Goal: Task Accomplishment & Management: Use online tool/utility

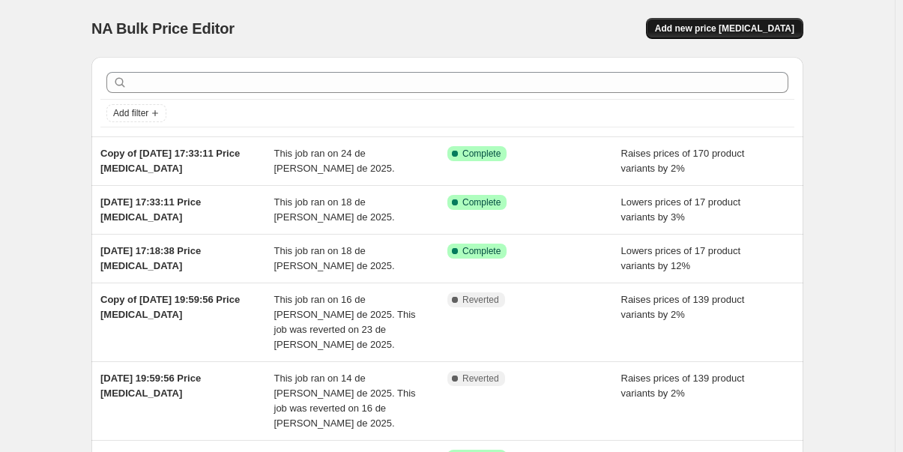
click at [720, 26] on span "Add new price [MEDICAL_DATA]" at bounding box center [724, 28] width 139 height 12
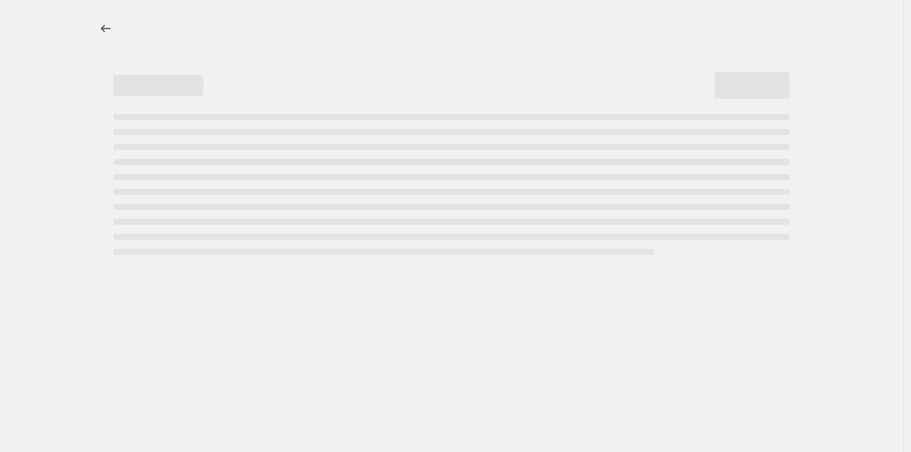
select select "percentage"
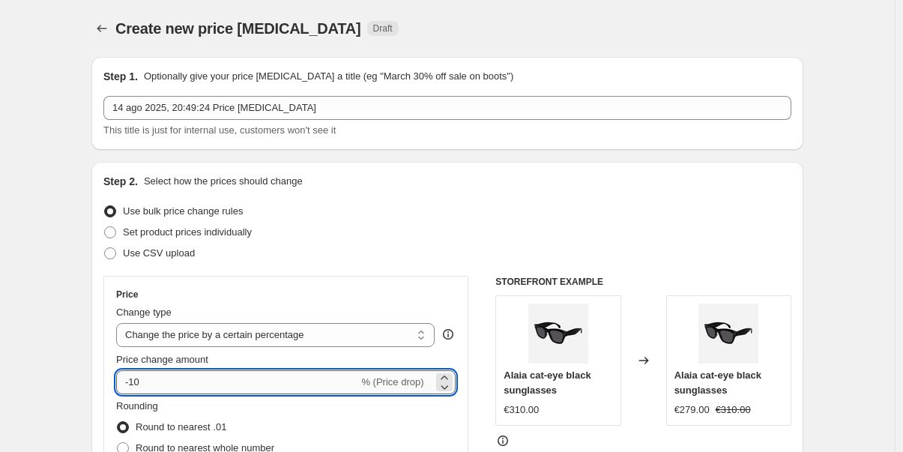
drag, startPoint x: 155, startPoint y: 385, endPoint x: 131, endPoint y: 382, distance: 24.2
click at [131, 382] on input "-10" at bounding box center [237, 382] width 242 height 24
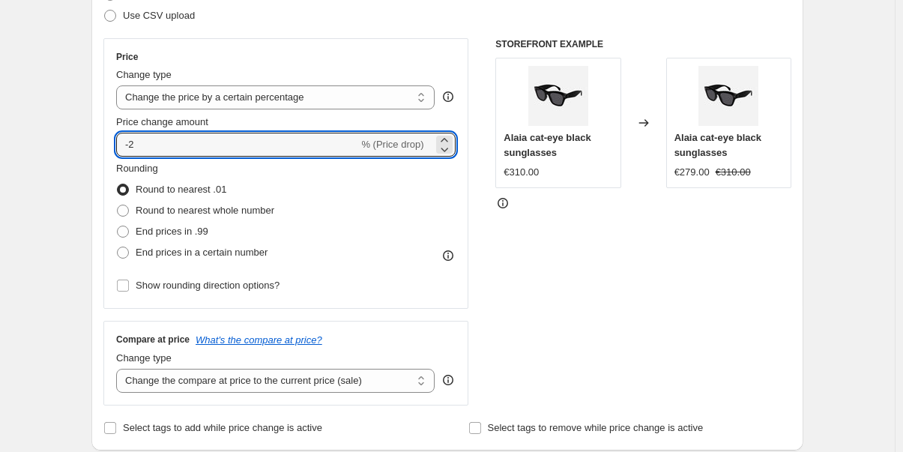
scroll to position [241, 0]
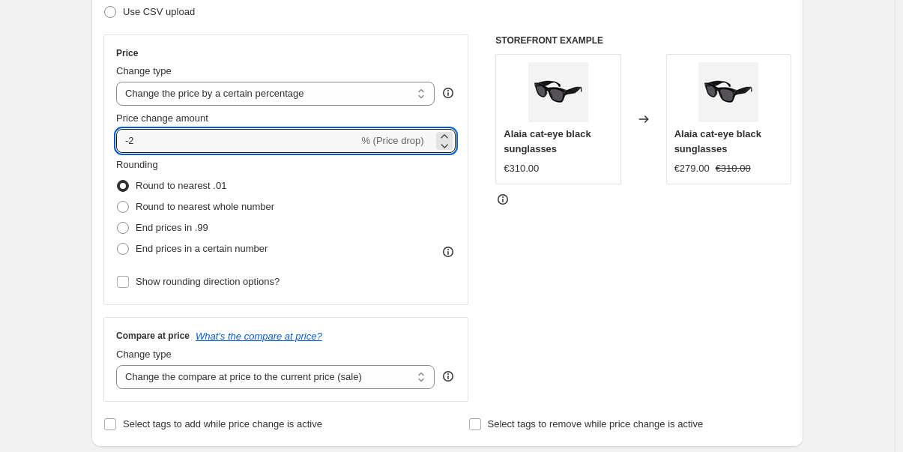
type input "-2"
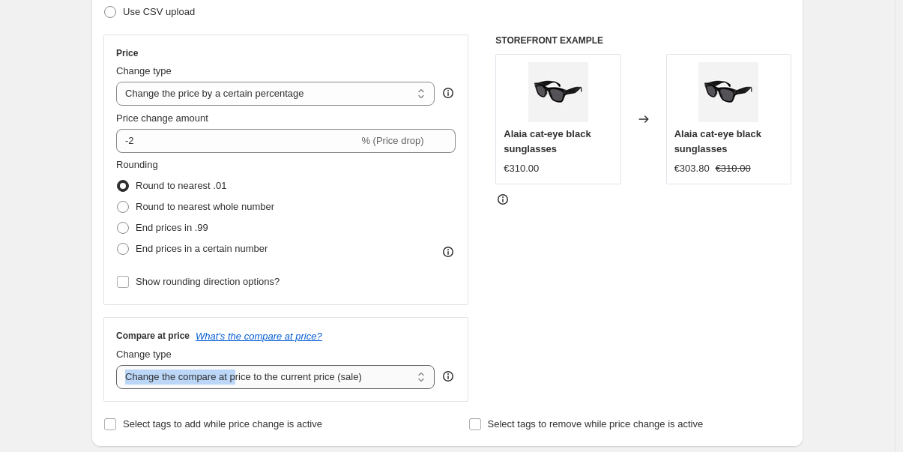
drag, startPoint x: 237, startPoint y: 389, endPoint x: 261, endPoint y: 379, distance: 26.2
click at [261, 379] on div "Compare at price What's the compare at price? Change type Change the compare at…" at bounding box center [285, 359] width 365 height 84
click at [261, 379] on select "Change the compare at price to the current price (sale) Change the compare at p…" at bounding box center [275, 377] width 319 height 24
select select "no_change"
click at [119, 365] on select "Change the compare at price to the current price (sale) Change the compare at p…" at bounding box center [275, 377] width 319 height 24
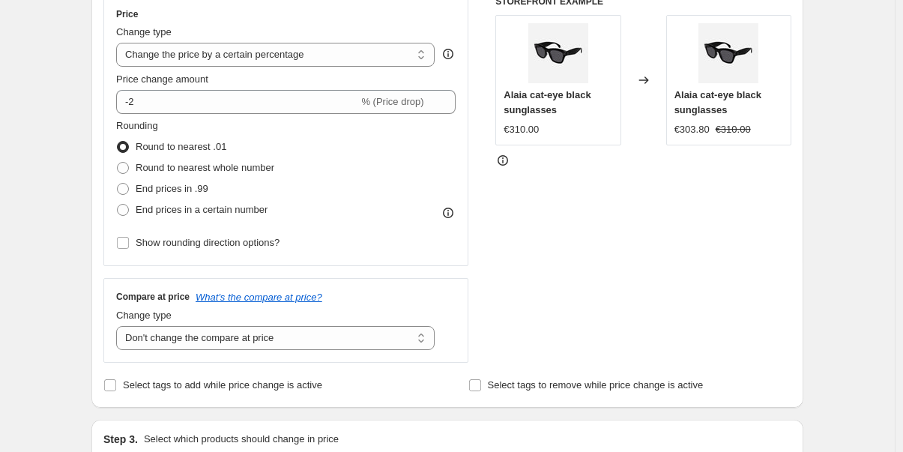
scroll to position [295, 0]
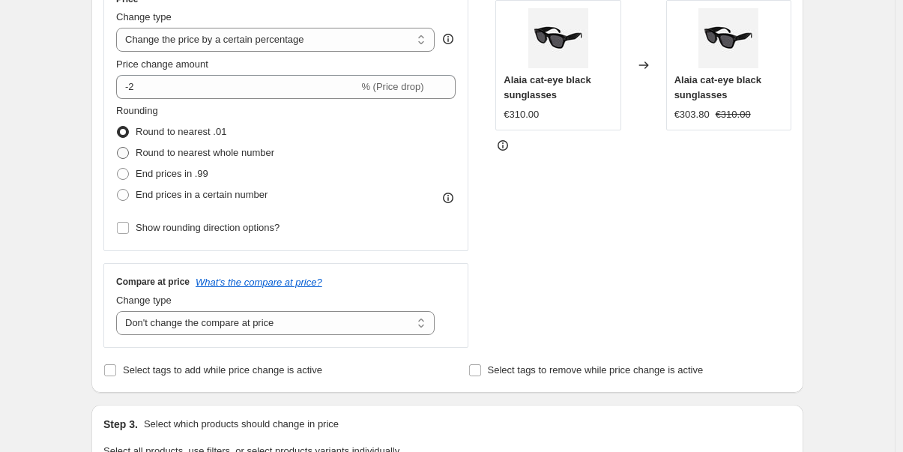
click at [124, 154] on span at bounding box center [123, 153] width 12 height 12
click at [118, 148] on input "Round to nearest whole number" at bounding box center [117, 147] width 1 height 1
radio input "true"
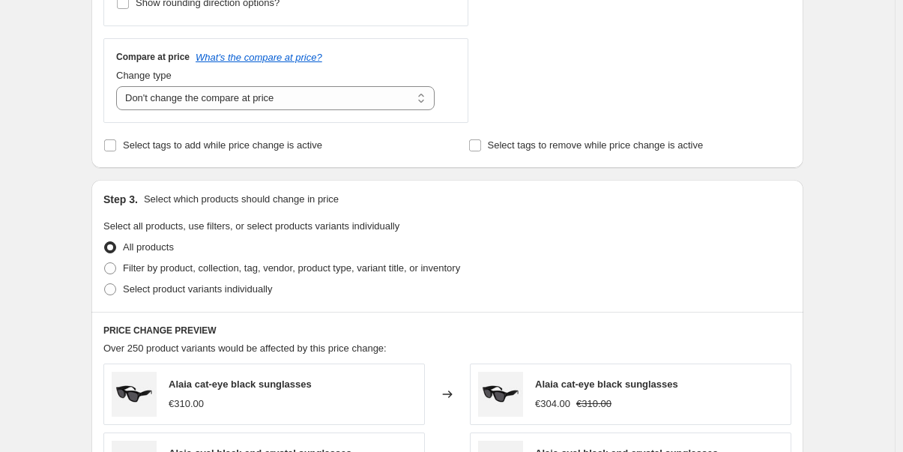
scroll to position [592, 0]
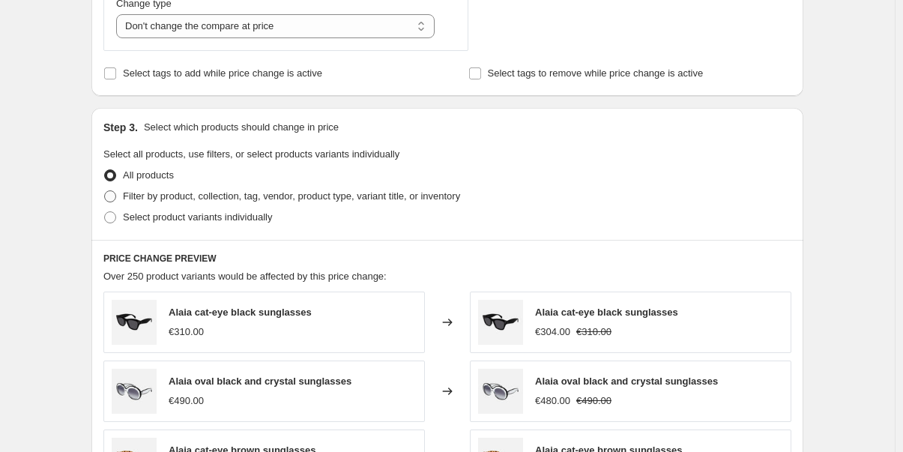
click at [115, 202] on span at bounding box center [110, 196] width 12 height 12
click at [105, 191] on input "Filter by product, collection, tag, vendor, product type, variant title, or inv…" at bounding box center [104, 190] width 1 height 1
radio input "true"
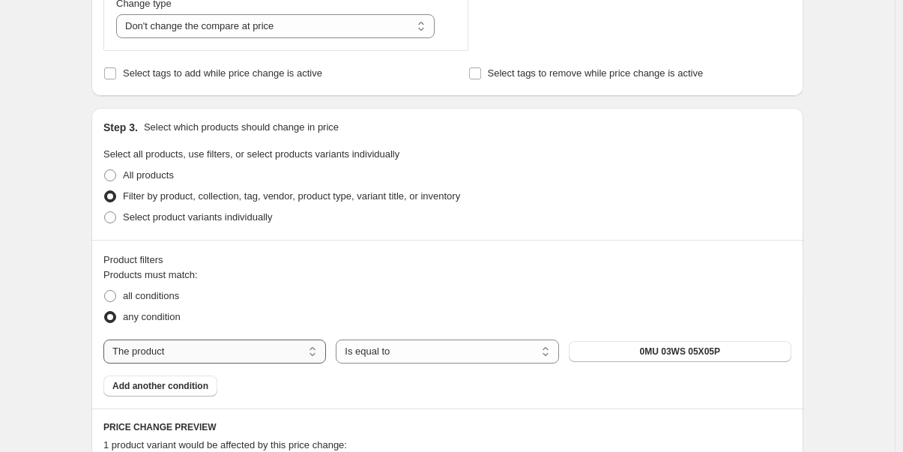
click at [193, 351] on select "The product The product's collection The product's tag The product's vendor The…" at bounding box center [214, 352] width 223 height 24
select select "vendor"
click at [675, 351] on span "[PERSON_NAME]" at bounding box center [680, 352] width 76 height 12
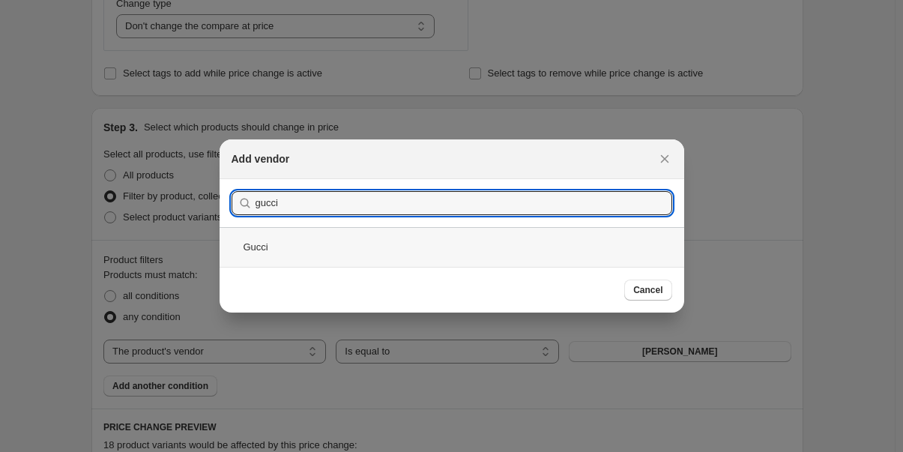
type input "gucci"
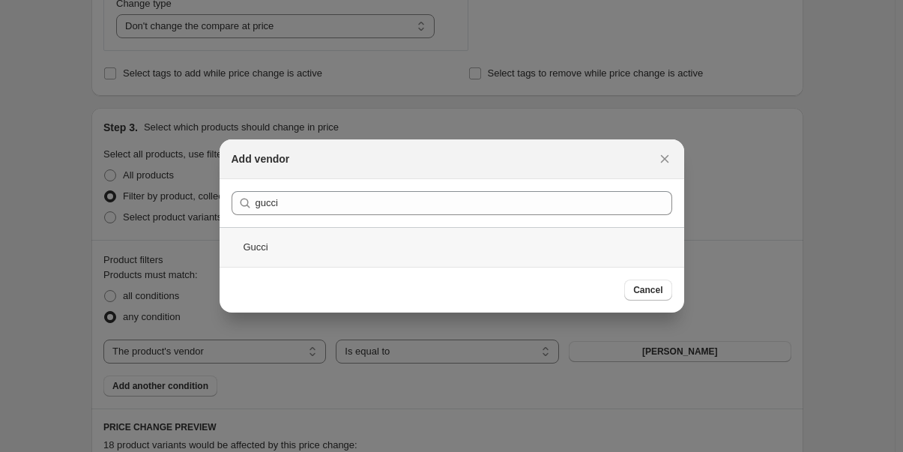
click at [259, 242] on div "Gucci" at bounding box center [452, 247] width 465 height 40
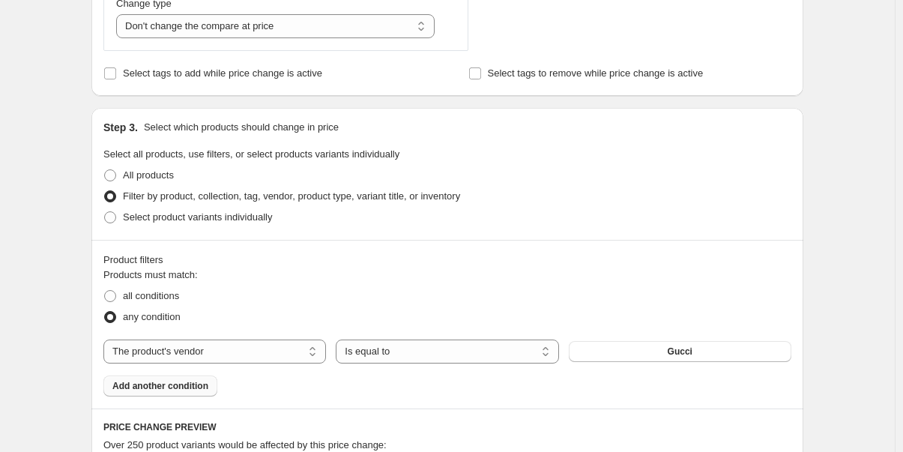
click at [170, 381] on span "Add another condition" at bounding box center [160, 386] width 96 height 12
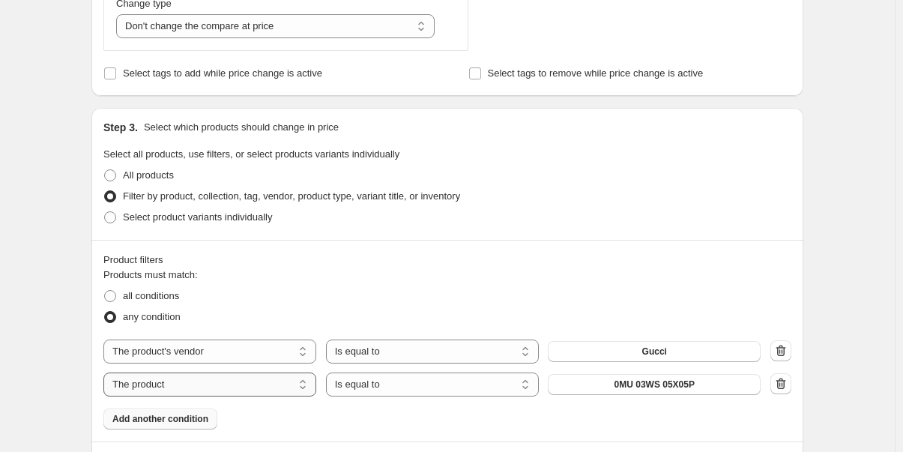
click at [172, 385] on select "The product The product's collection The product's tag The product's vendor The…" at bounding box center [209, 385] width 213 height 24
select select "vendor"
click at [667, 388] on span "[PERSON_NAME]" at bounding box center [655, 385] width 76 height 12
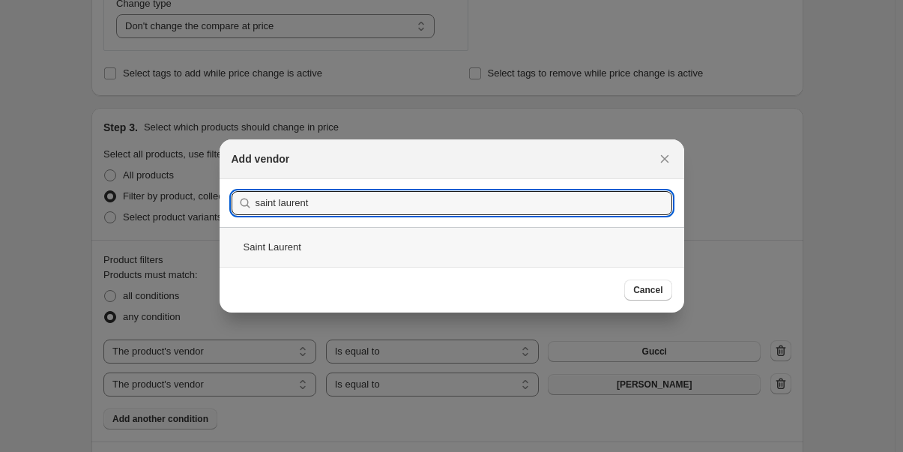
type input "saint laurent"
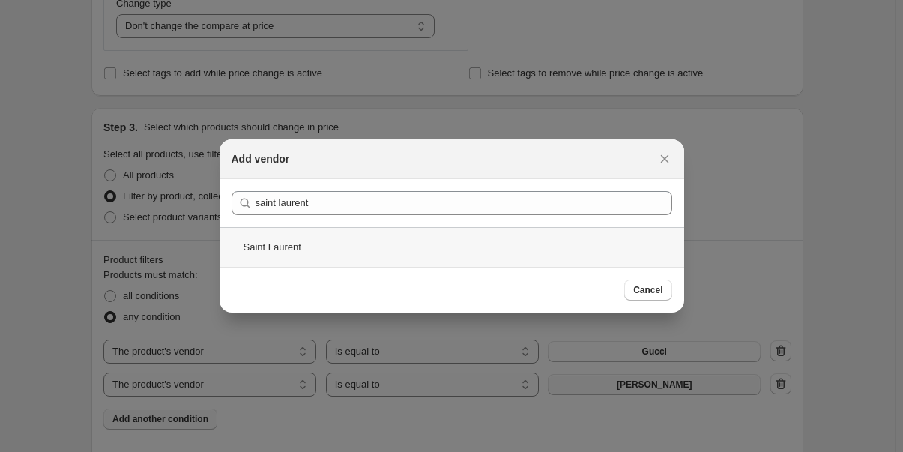
click at [277, 241] on div "Saint Laurent" at bounding box center [452, 247] width 465 height 40
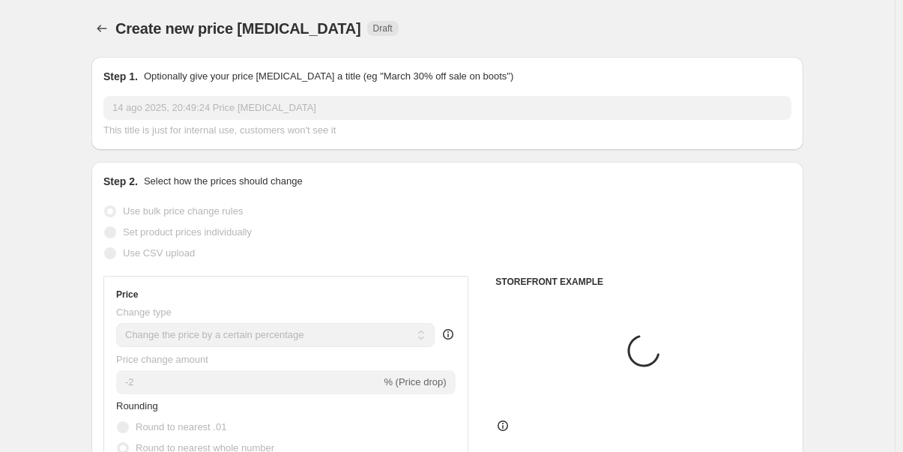
scroll to position [592, 0]
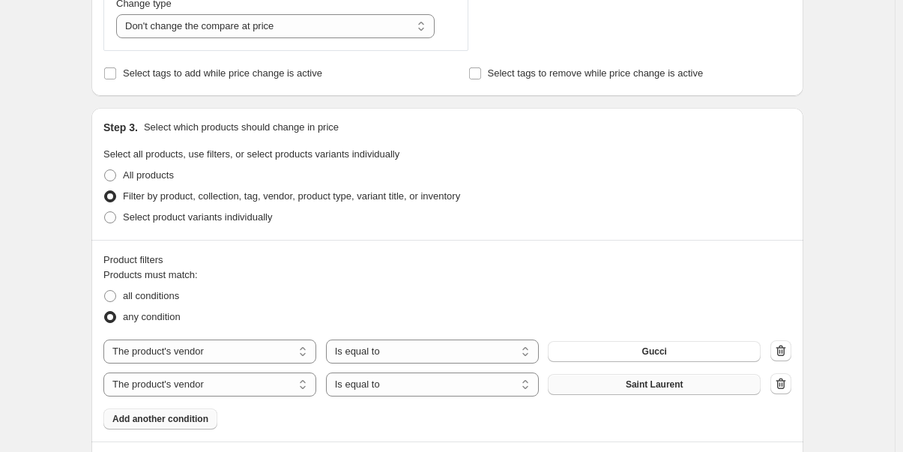
click at [155, 418] on span "Add another condition" at bounding box center [160, 419] width 96 height 12
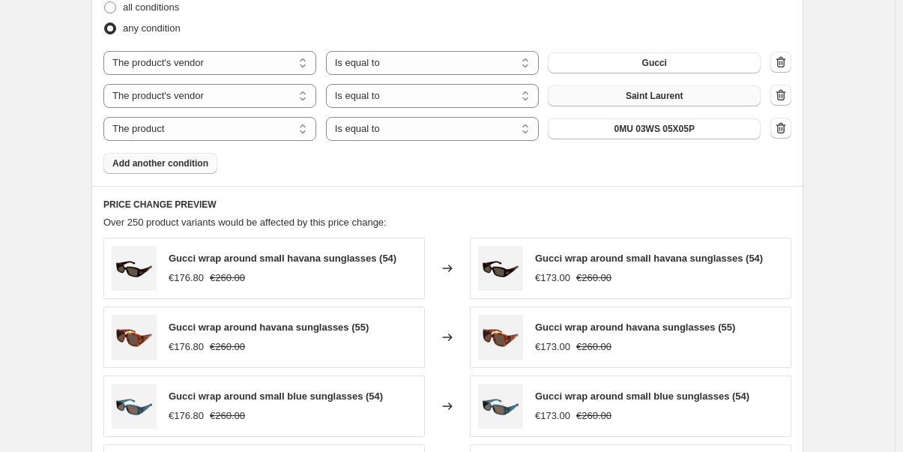
scroll to position [890, 0]
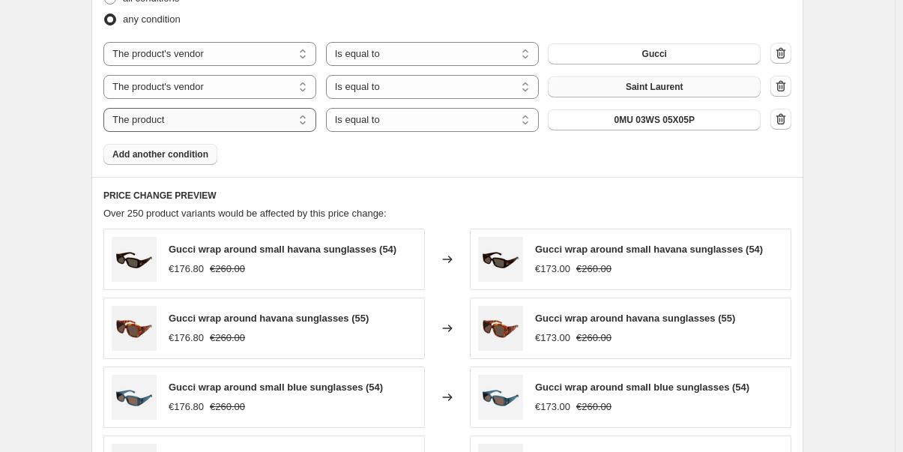
click at [213, 118] on select "The product The product's collection The product's tag The product's vendor The…" at bounding box center [209, 120] width 213 height 24
select select "vendor"
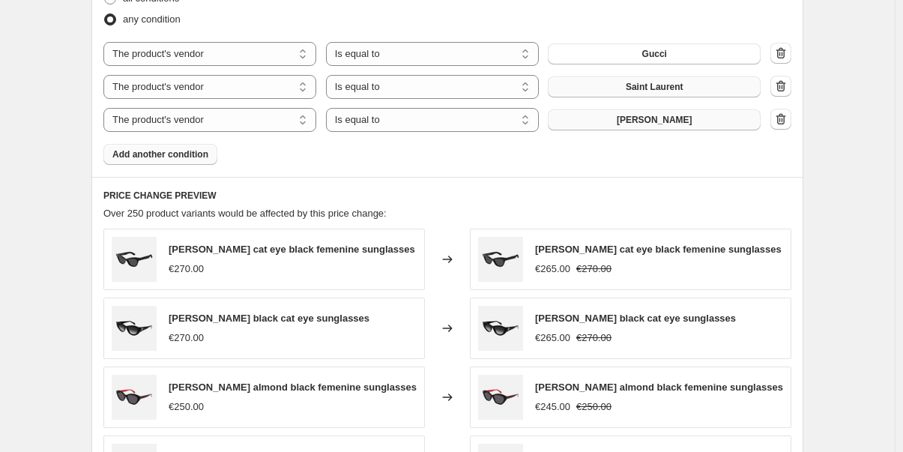
click at [660, 120] on span "[PERSON_NAME]" at bounding box center [655, 120] width 76 height 12
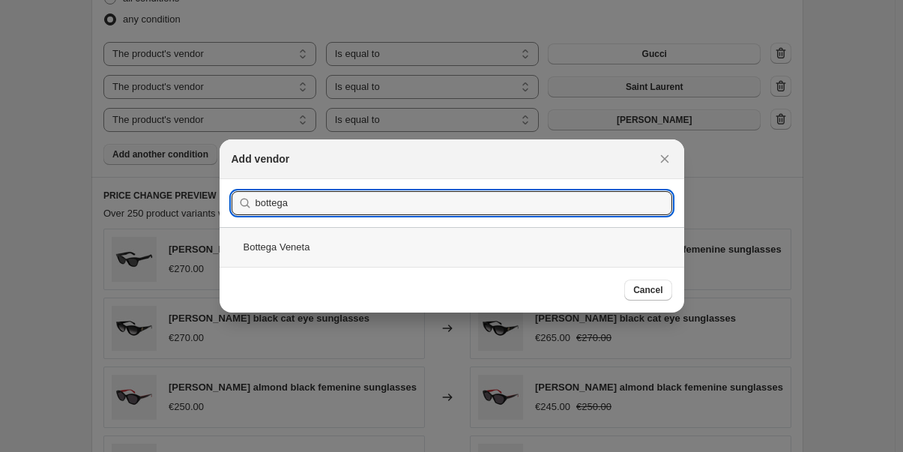
type input "bottega"
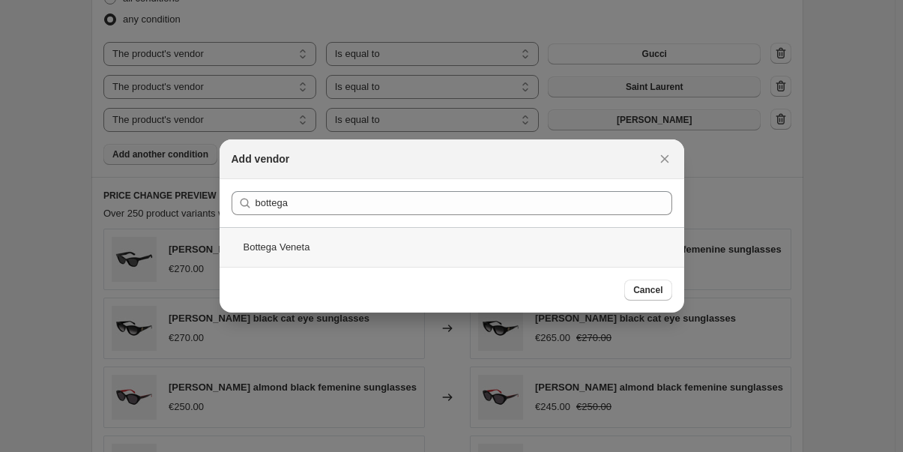
click at [276, 244] on div "Bottega Veneta" at bounding box center [452, 247] width 465 height 40
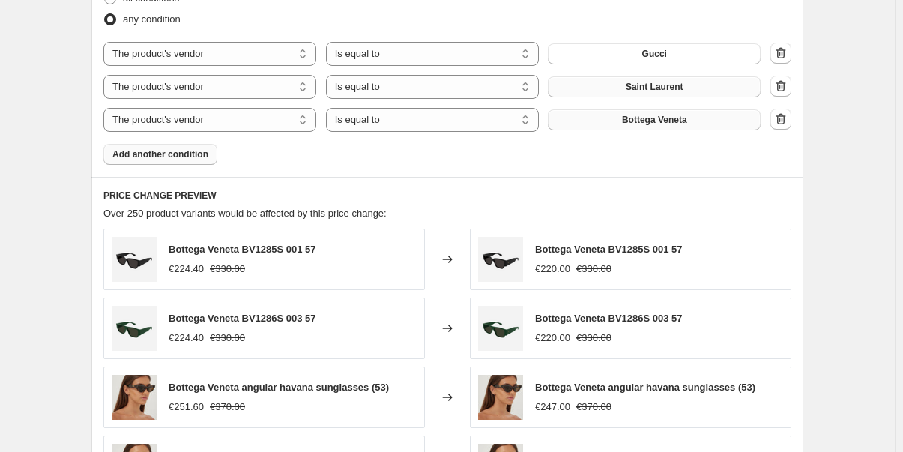
click at [157, 147] on button "Add another condition" at bounding box center [160, 154] width 114 height 21
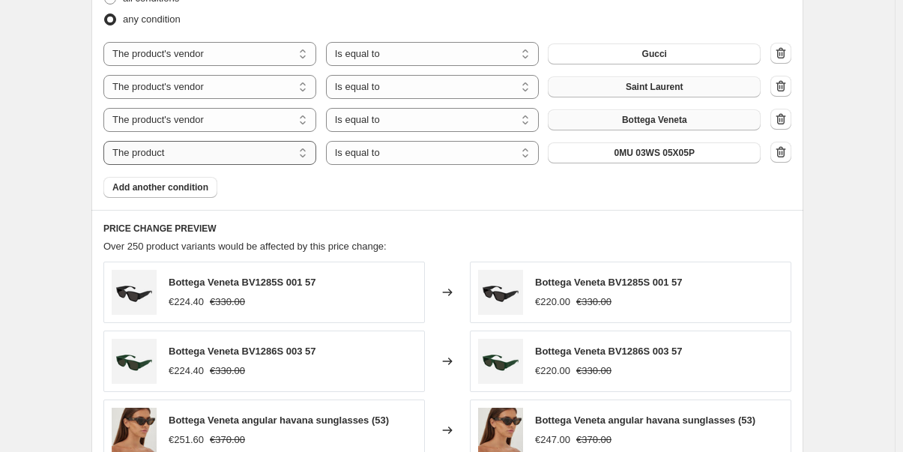
click at [190, 154] on select "The product The product's collection The product's tag The product's vendor The…" at bounding box center [209, 153] width 213 height 24
select select "vendor"
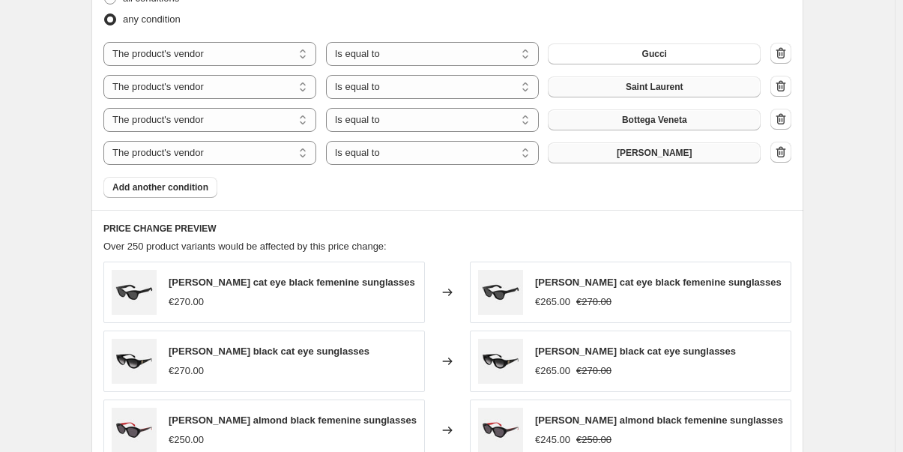
click at [657, 157] on span "[PERSON_NAME]" at bounding box center [655, 153] width 76 height 12
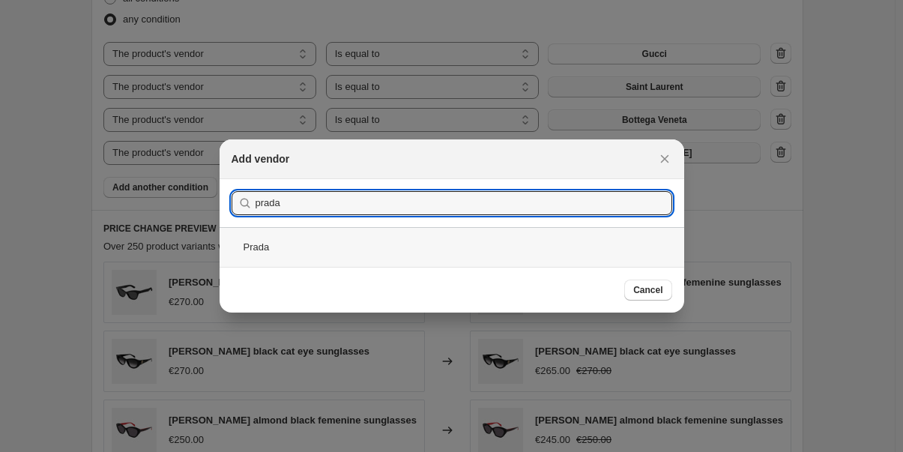
type input "prada"
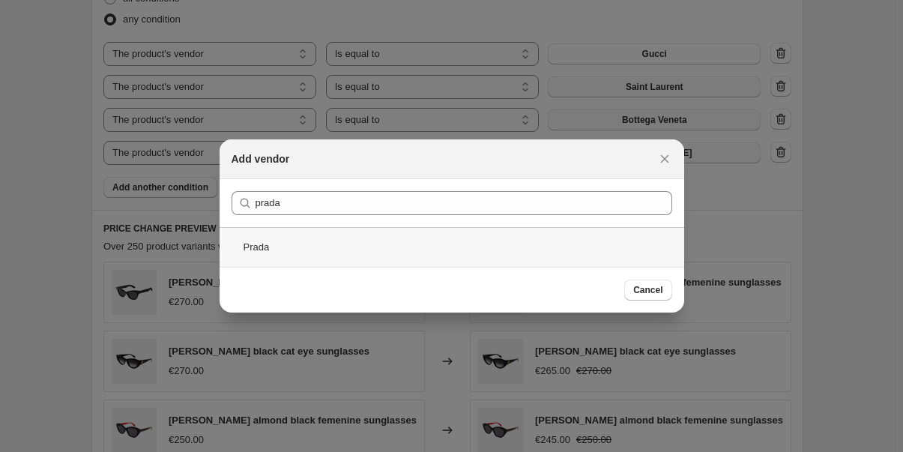
click at [248, 250] on div "Prada" at bounding box center [452, 247] width 465 height 40
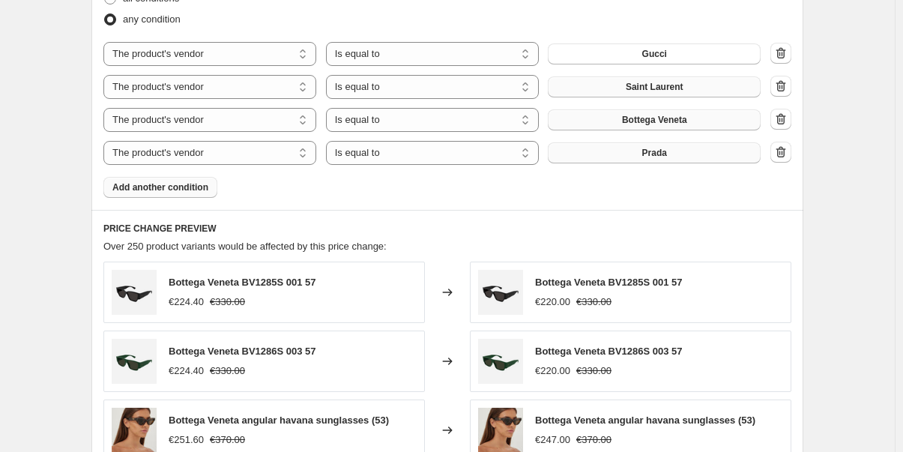
click at [139, 192] on span "Add another condition" at bounding box center [160, 187] width 96 height 12
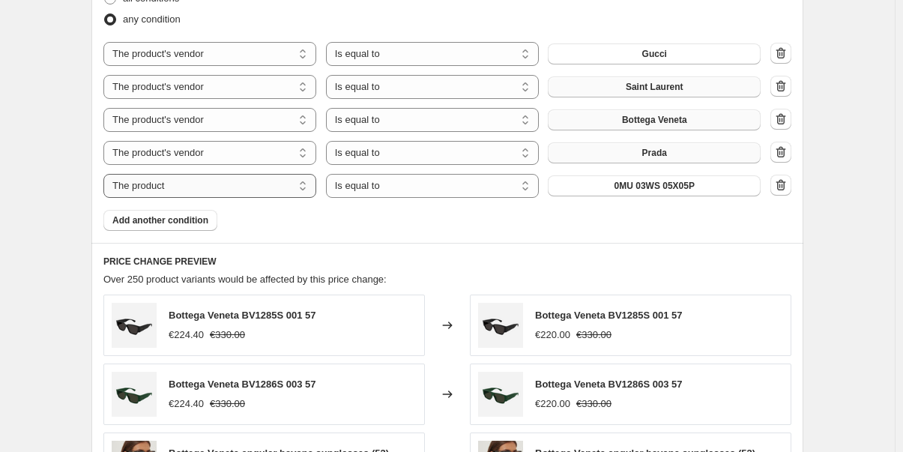
click at [175, 190] on select "The product The product's collection The product's tag The product's vendor The…" at bounding box center [209, 186] width 213 height 24
select select "vendor"
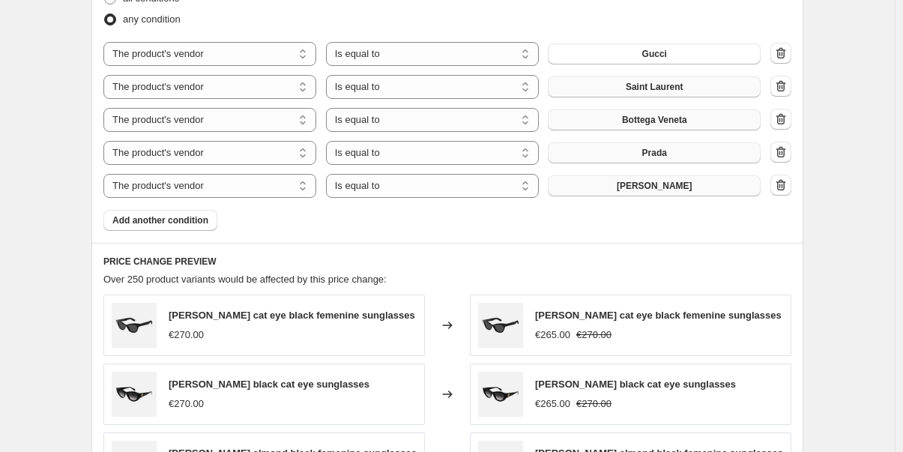
click at [651, 185] on span "[PERSON_NAME]" at bounding box center [655, 186] width 76 height 12
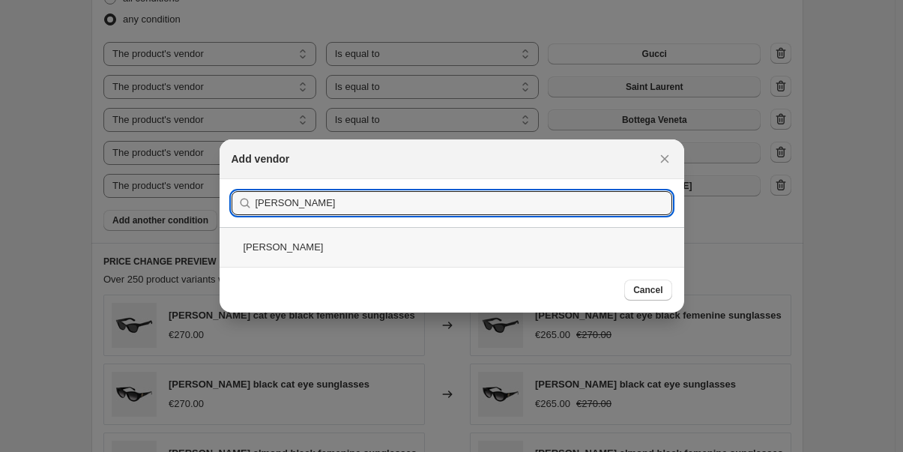
type input "[PERSON_NAME]"
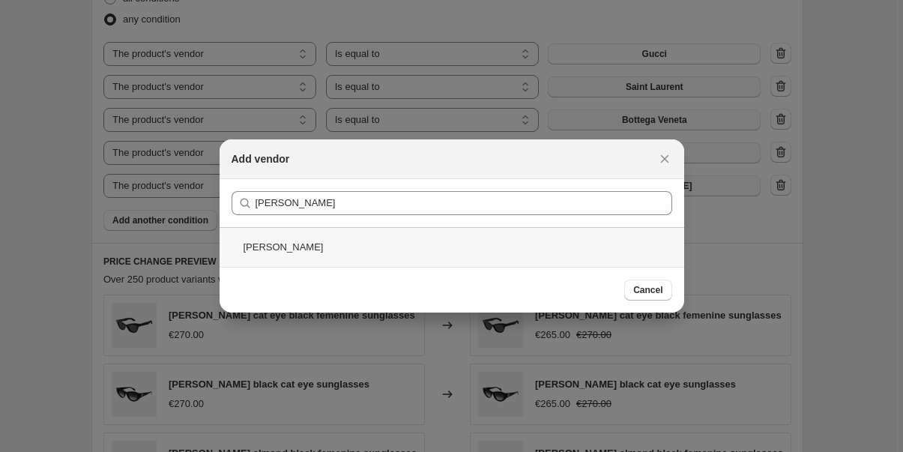
click at [251, 253] on div "[PERSON_NAME]" at bounding box center [452, 247] width 465 height 40
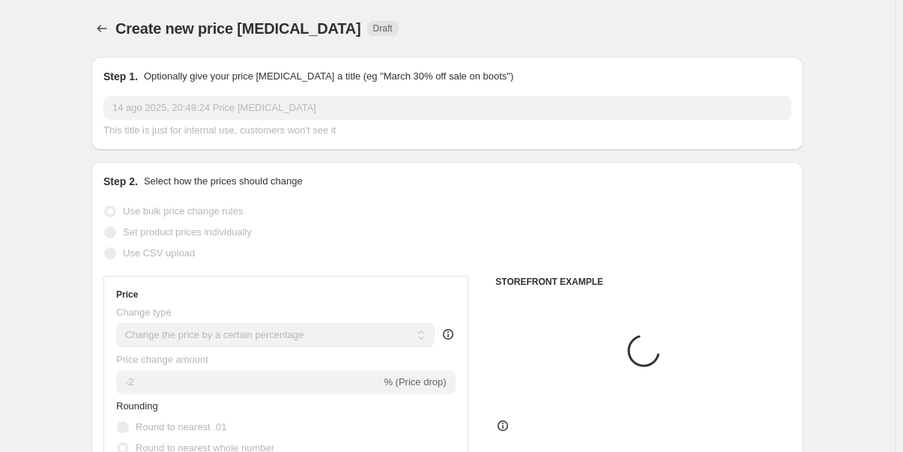
scroll to position [890, 0]
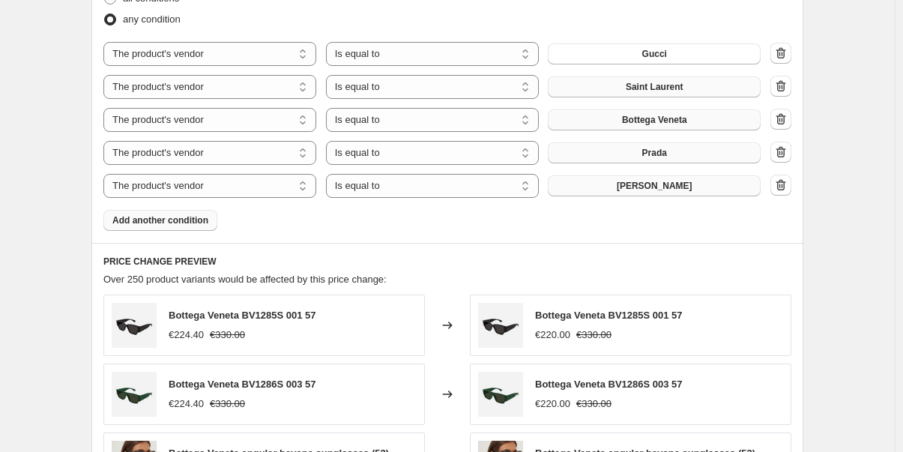
click at [166, 219] on span "Add another condition" at bounding box center [160, 220] width 96 height 12
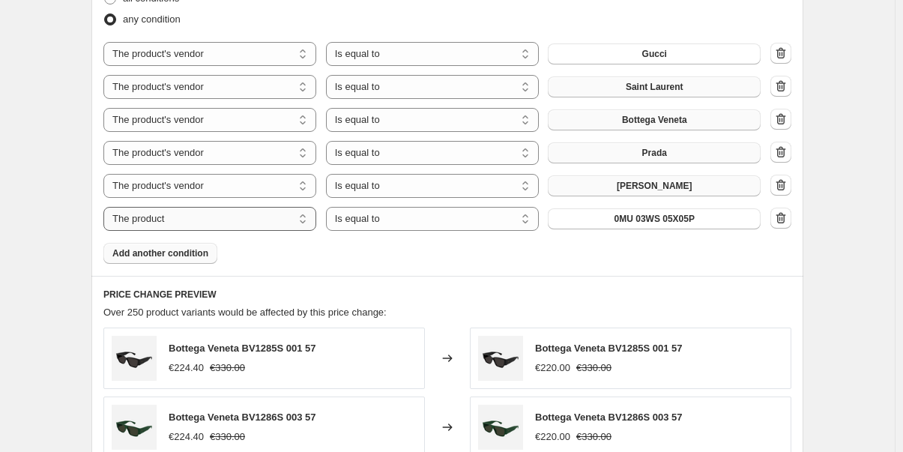
click at [178, 220] on select "The product The product's collection The product's tag The product's vendor The…" at bounding box center [209, 219] width 213 height 24
select select "vendor"
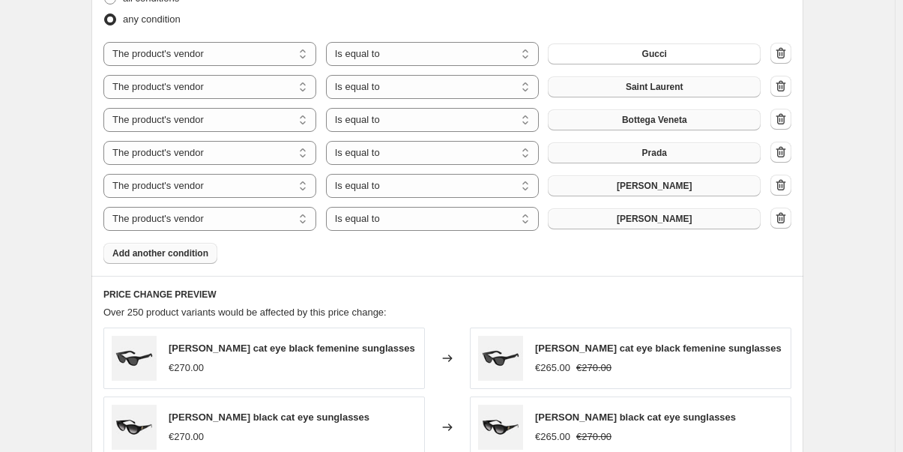
click at [693, 221] on span "[PERSON_NAME]" at bounding box center [655, 219] width 76 height 12
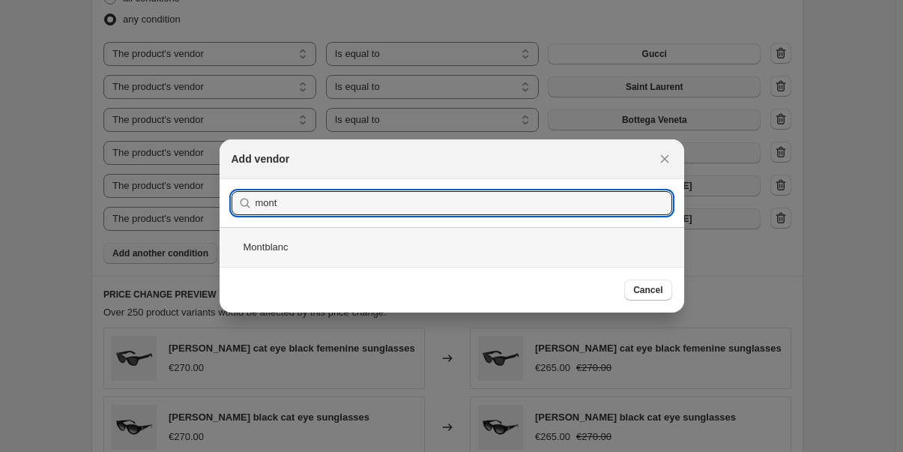
type input "mont"
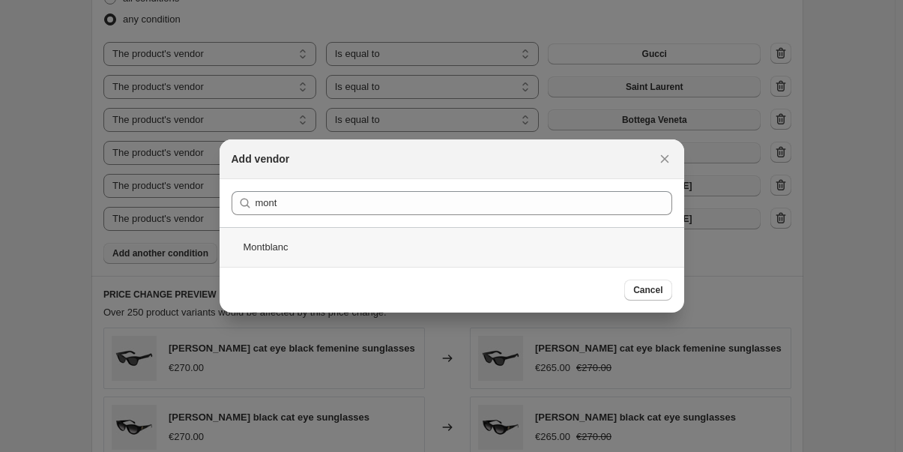
click at [277, 256] on div "Montblanc" at bounding box center [452, 247] width 465 height 40
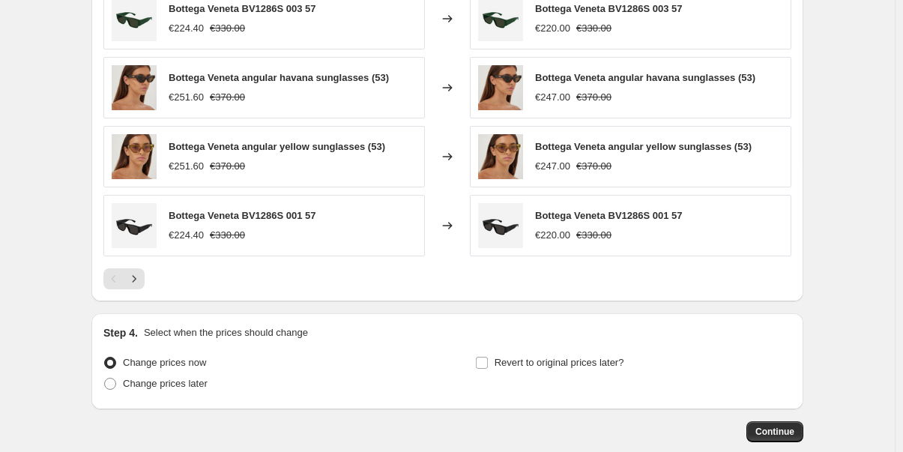
scroll to position [1375, 0]
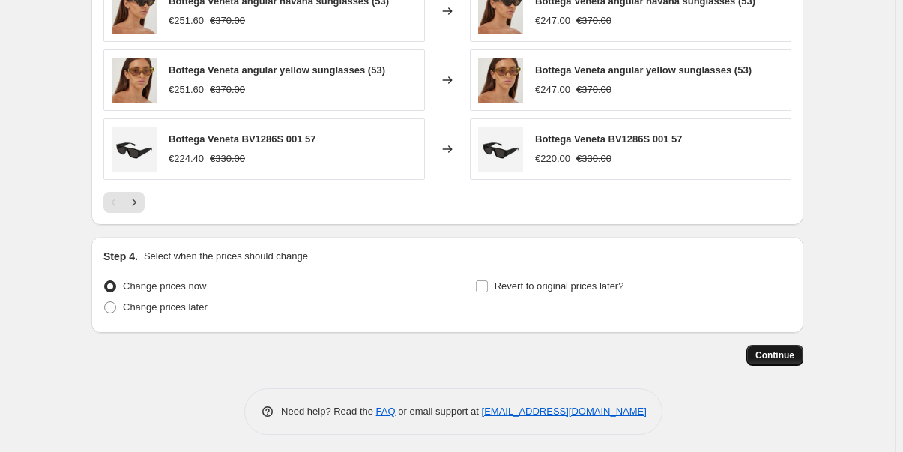
click at [787, 354] on span "Continue" at bounding box center [775, 355] width 39 height 12
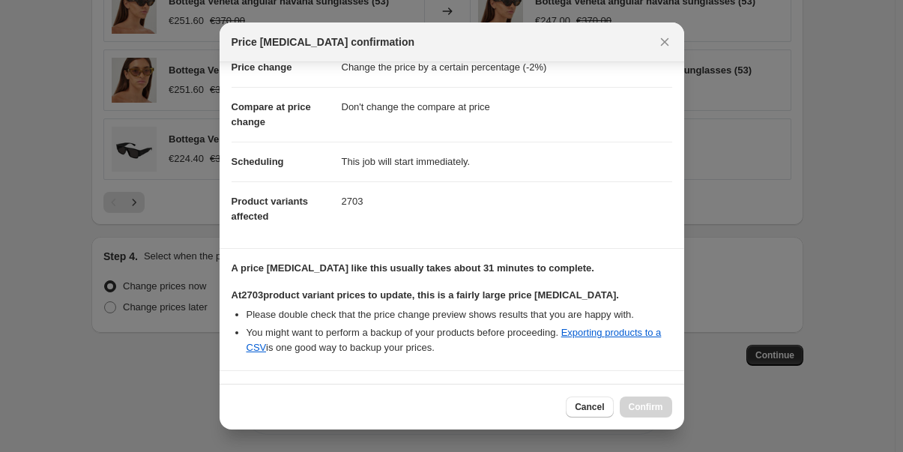
scroll to position [166, 0]
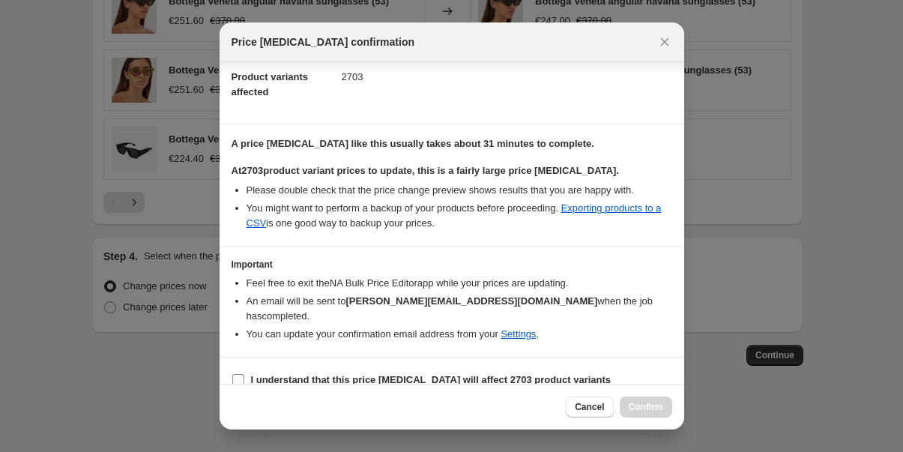
click at [239, 374] on input "I understand that this price [MEDICAL_DATA] will affect 2703 product variants" at bounding box center [238, 380] width 12 height 12
checkbox input "true"
click at [655, 406] on span "Confirm" at bounding box center [646, 407] width 34 height 12
